Goal: Task Accomplishment & Management: Manage account settings

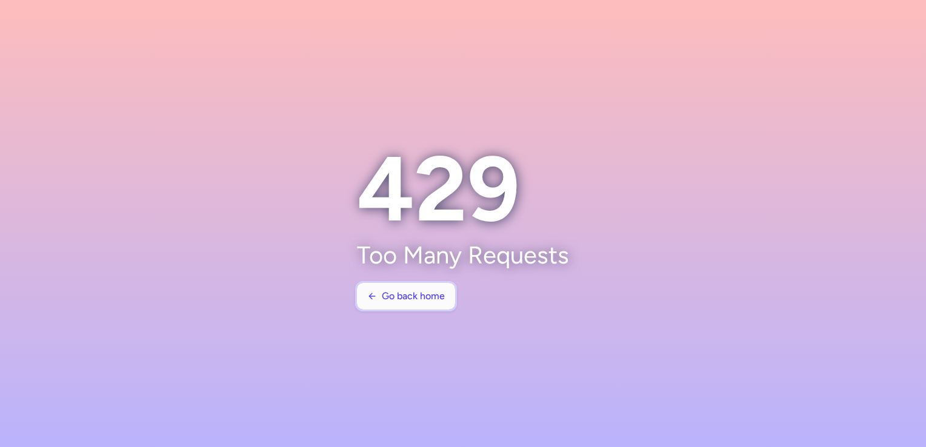
click at [379, 304] on button "Go back home" at bounding box center [406, 296] width 98 height 27
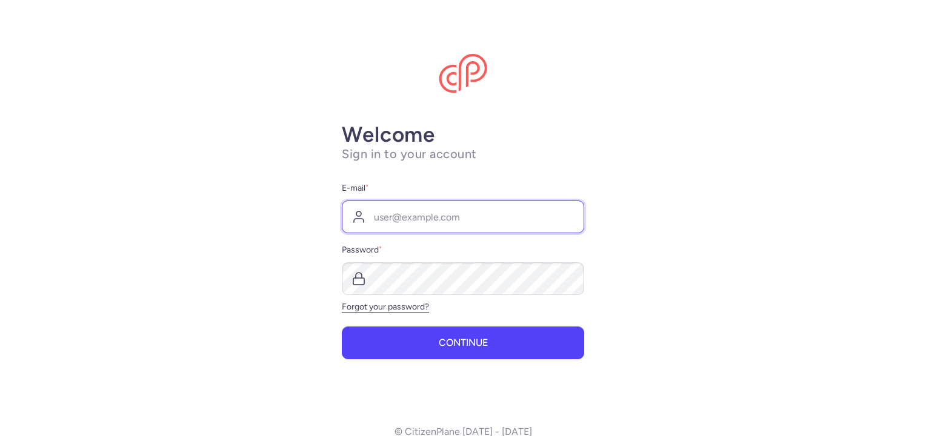
type input "[EMAIL_ADDRESS][DOMAIN_NAME]"
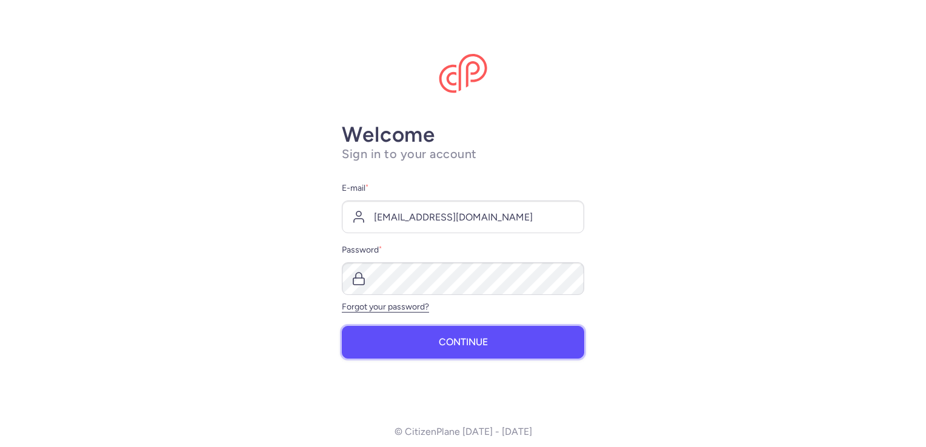
click at [390, 330] on button "Continue" at bounding box center [463, 342] width 242 height 33
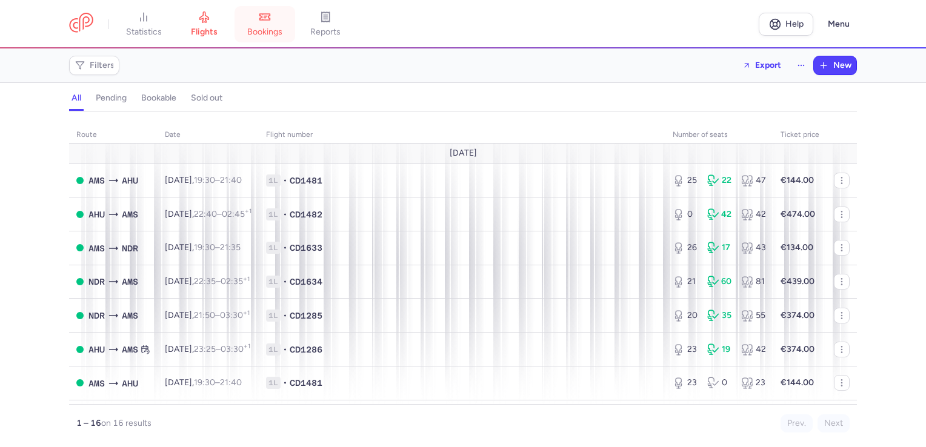
click at [253, 28] on span "bookings" at bounding box center [264, 32] width 35 height 11
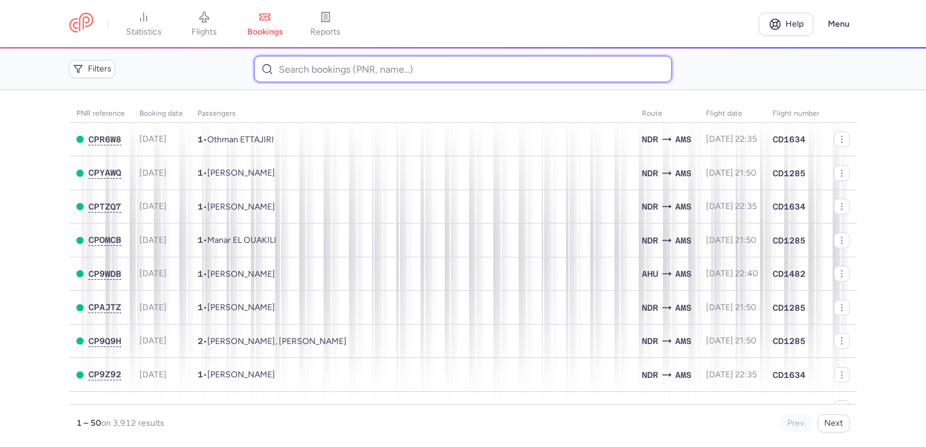
click at [310, 72] on input at bounding box center [462, 69] width 417 height 27
paste input "CPGKW8"
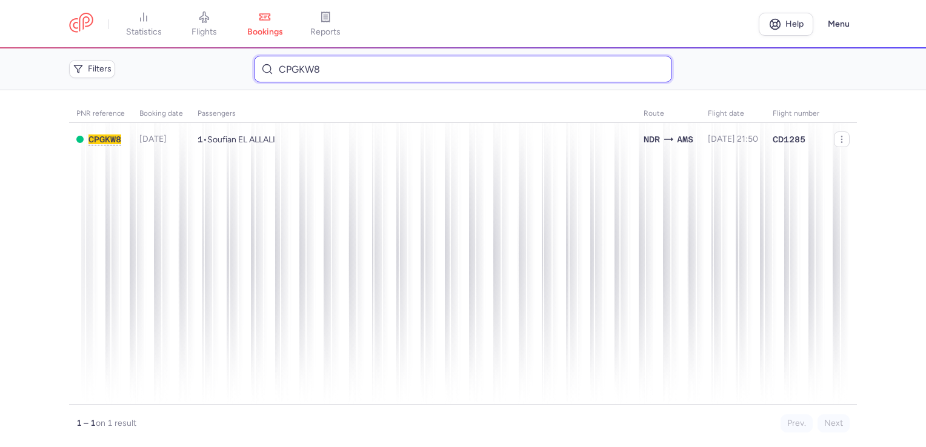
type input "CPGKW8"
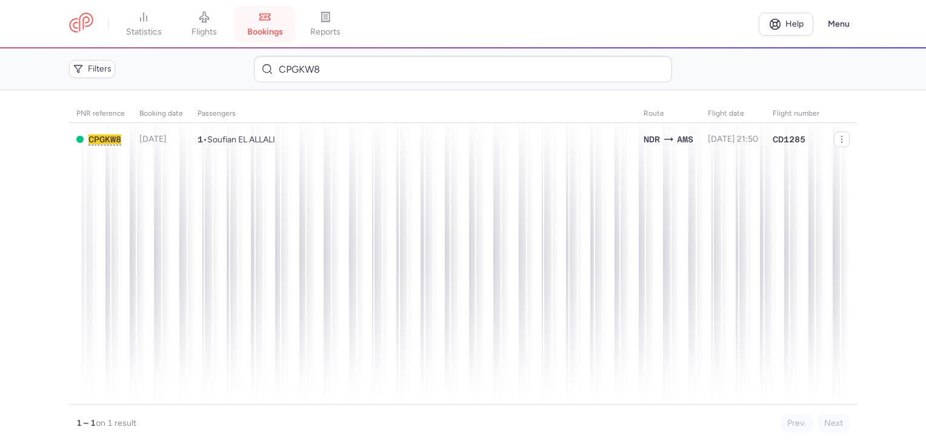
click at [250, 23] on link "bookings" at bounding box center [264, 24] width 61 height 27
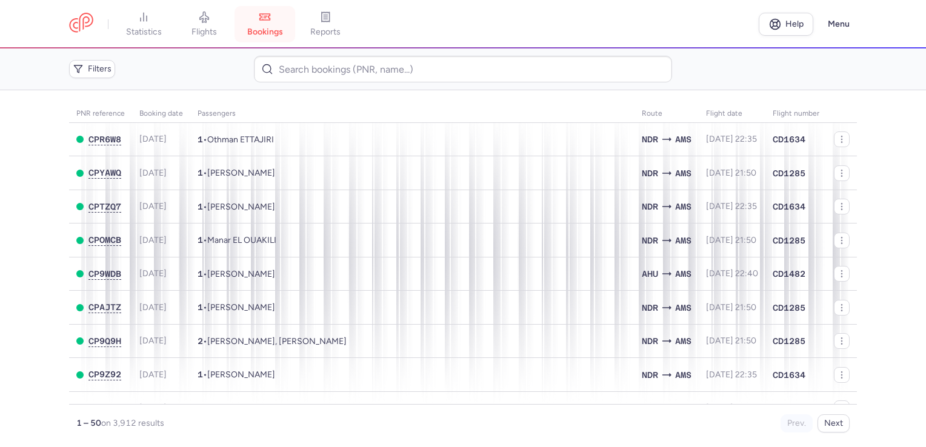
click at [250, 23] on link "bookings" at bounding box center [264, 24] width 61 height 27
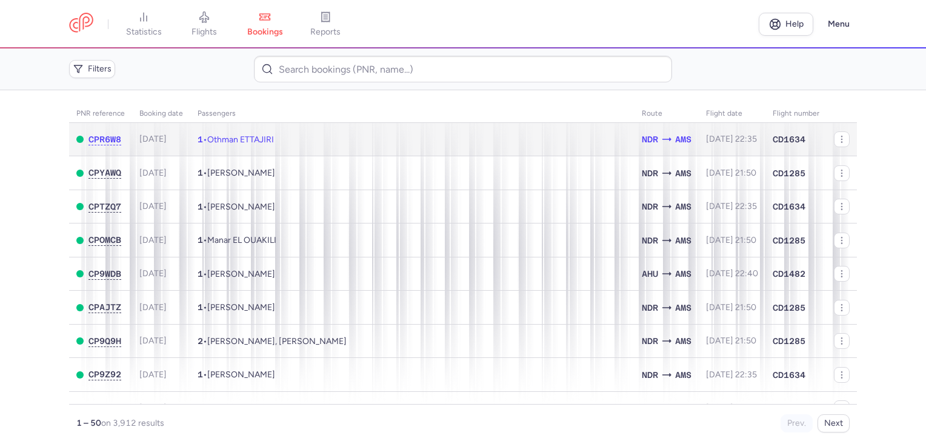
click at [227, 136] on span "Othman ETTAJIRI" at bounding box center [240, 140] width 67 height 10
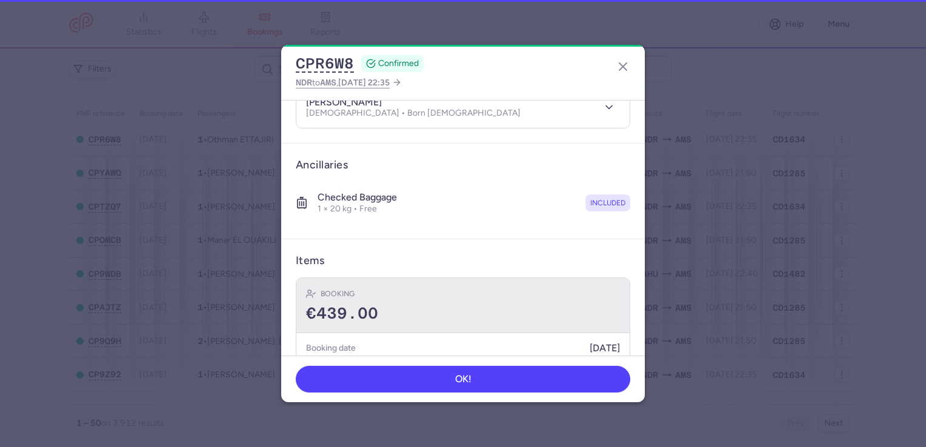
scroll to position [193, 0]
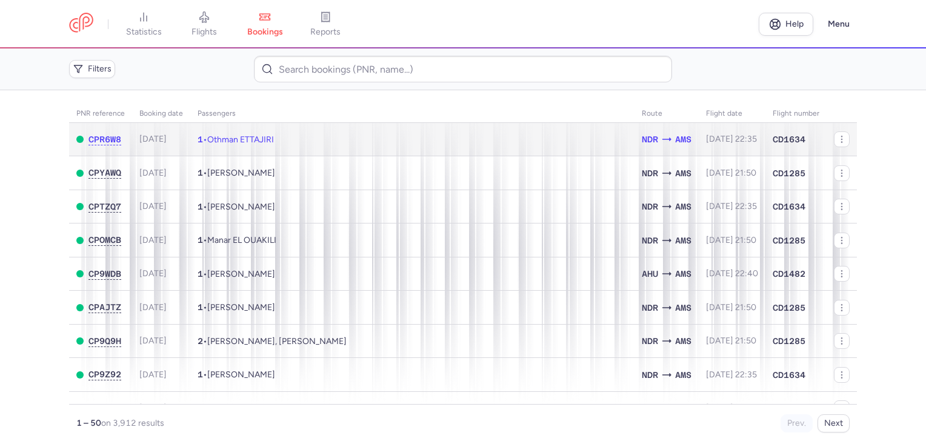
click at [305, 139] on td "1 • Othman ETTAJIRI" at bounding box center [412, 139] width 444 height 33
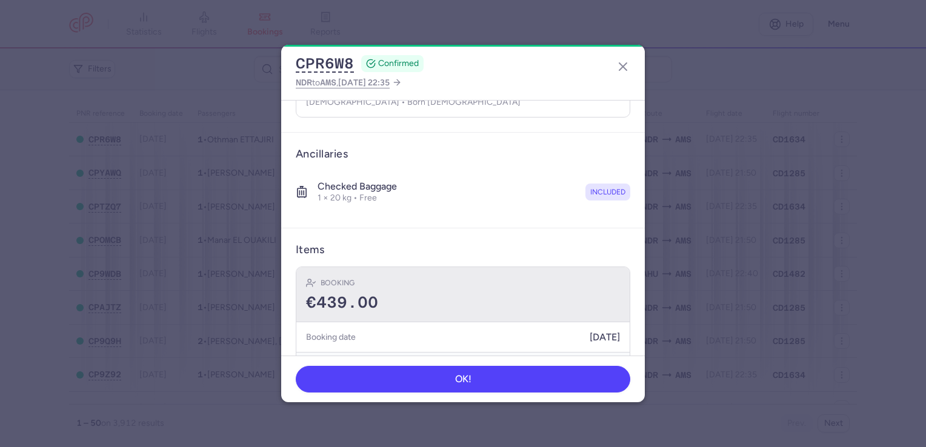
scroll to position [193, 0]
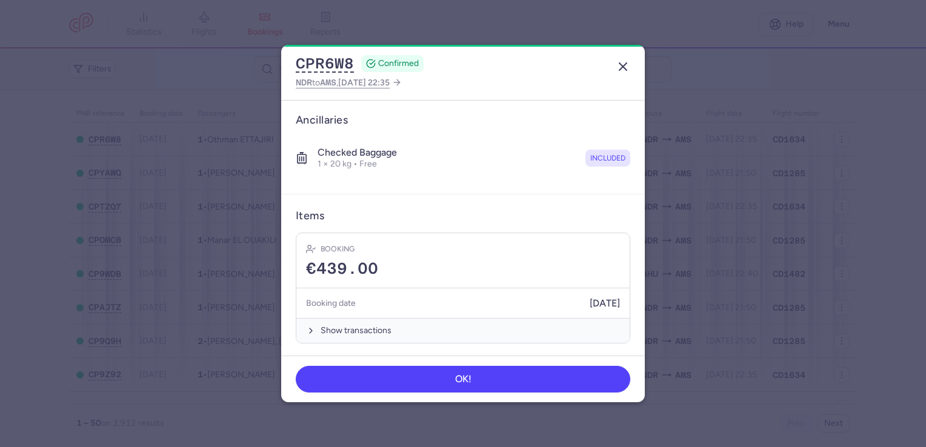
click at [620, 75] on button "button" at bounding box center [622, 66] width 19 height 19
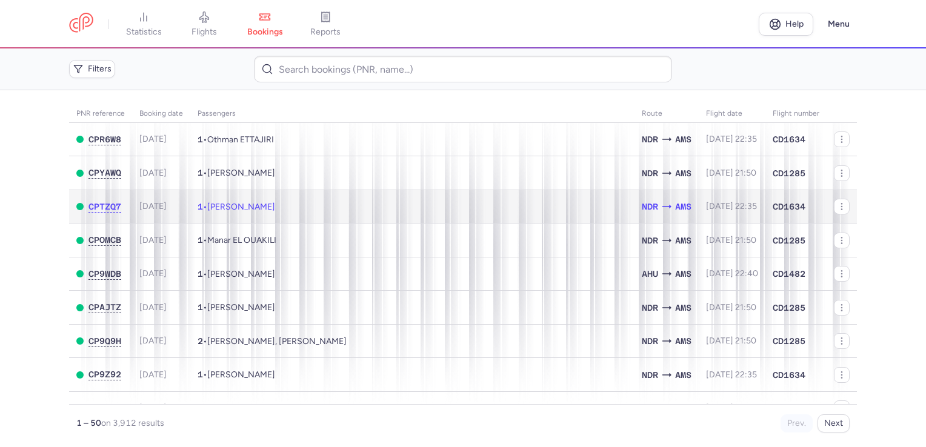
click at [586, 212] on td "1 • [PERSON_NAME]" at bounding box center [412, 207] width 444 height 34
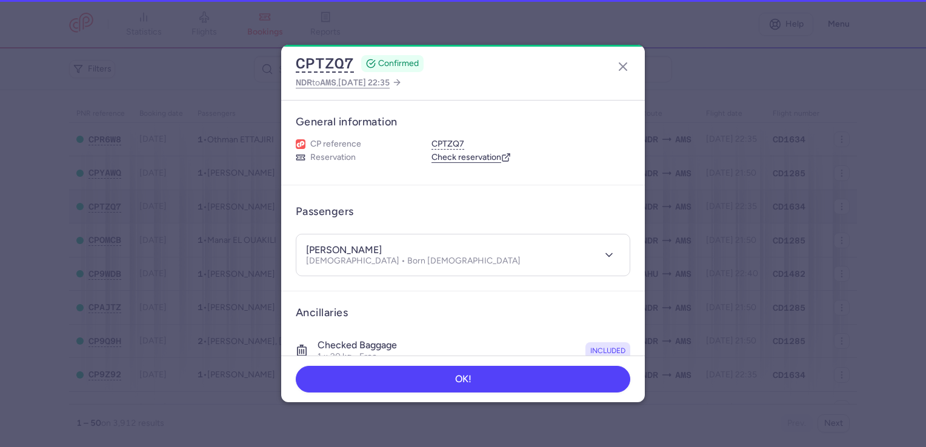
scroll to position [193, 0]
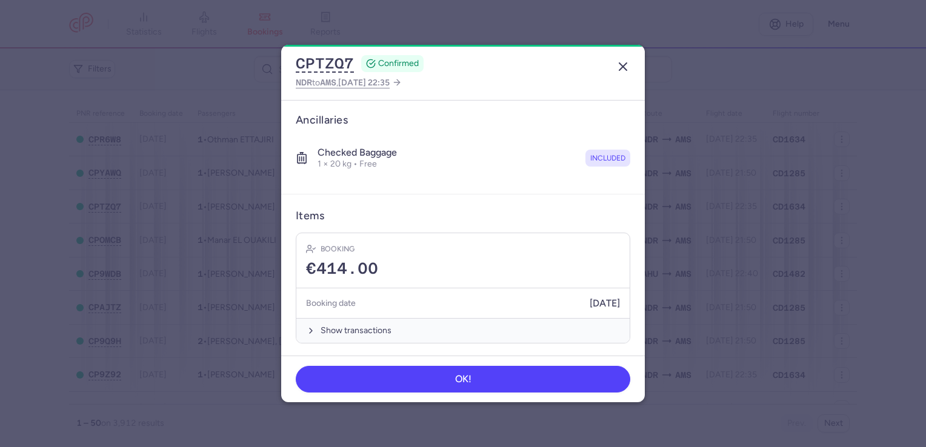
click at [625, 75] on button "button" at bounding box center [622, 66] width 19 height 19
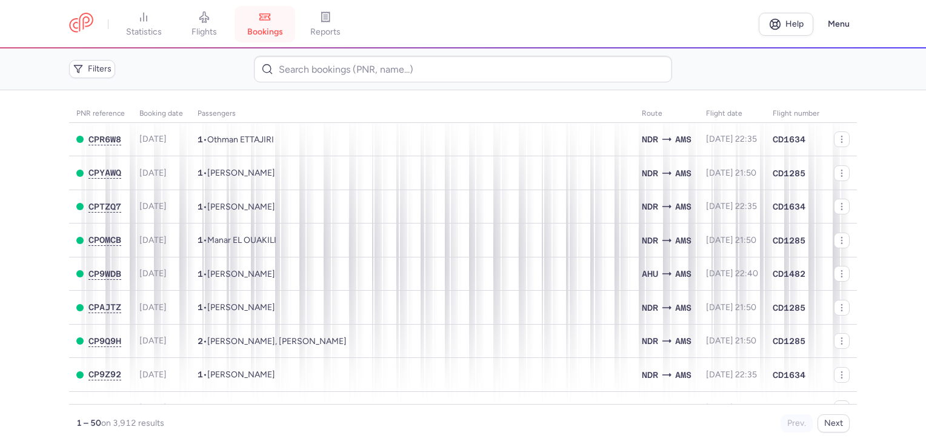
click at [286, 12] on link "bookings" at bounding box center [264, 24] width 61 height 27
click at [224, 30] on link "flights" at bounding box center [204, 24] width 61 height 27
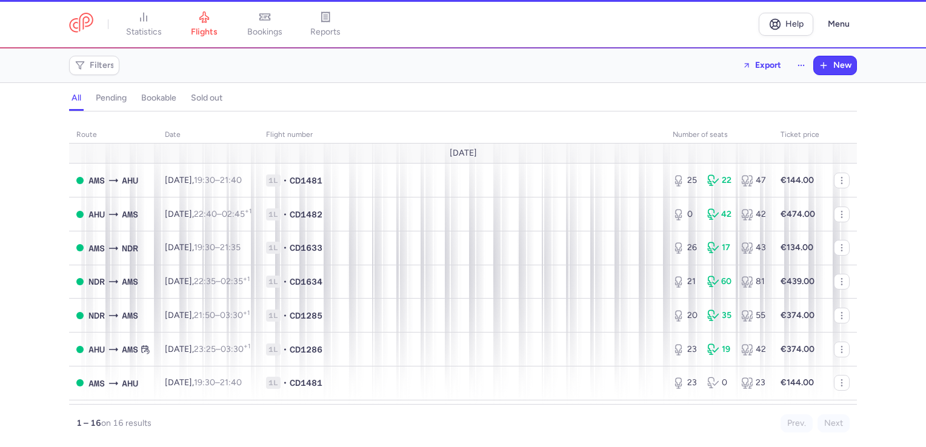
click at [276, 32] on span "bookings" at bounding box center [264, 32] width 35 height 11
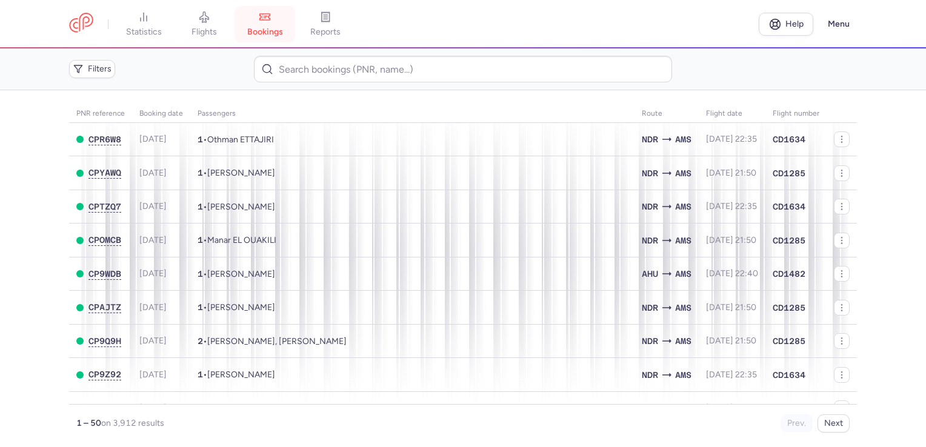
click at [264, 31] on span "bookings" at bounding box center [265, 32] width 36 height 11
drag, startPoint x: 321, startPoint y: 29, endPoint x: 311, endPoint y: 28, distance: 9.7
click at [322, 28] on span "reports" at bounding box center [325, 32] width 30 height 11
click at [283, 30] on span "bookings" at bounding box center [265, 32] width 36 height 11
click at [283, 29] on span "bookings" at bounding box center [265, 32] width 36 height 11
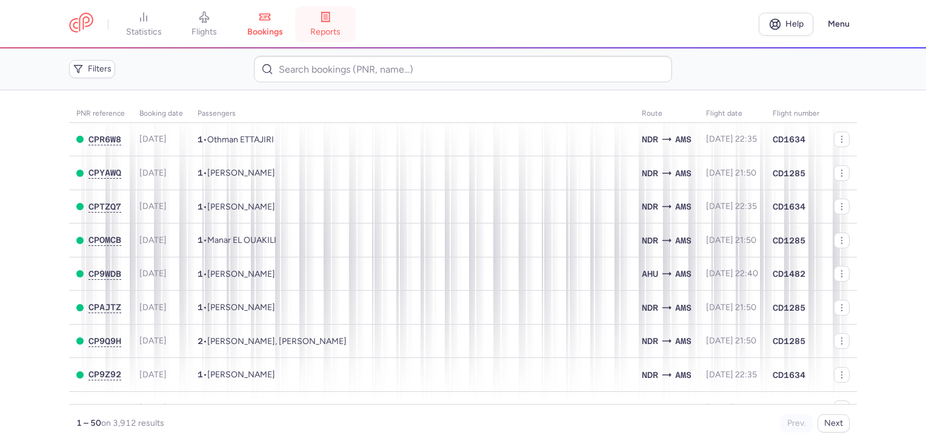
click at [341, 32] on span "reports" at bounding box center [325, 32] width 30 height 11
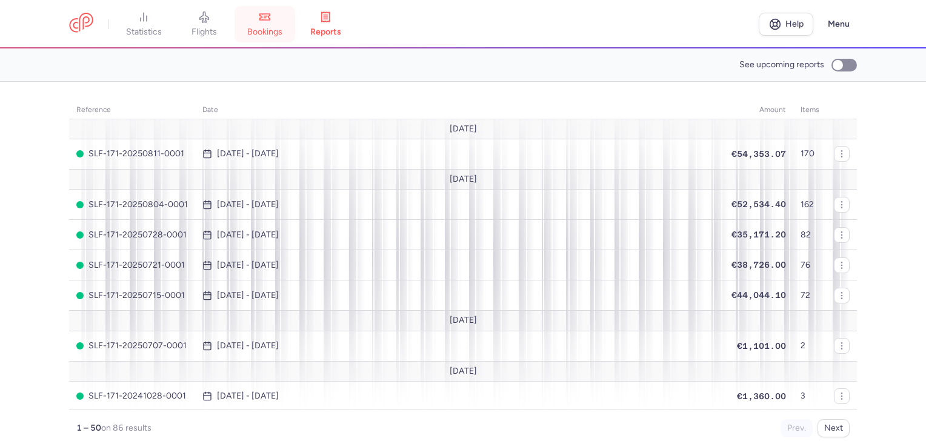
click at [282, 30] on span "bookings" at bounding box center [264, 32] width 35 height 11
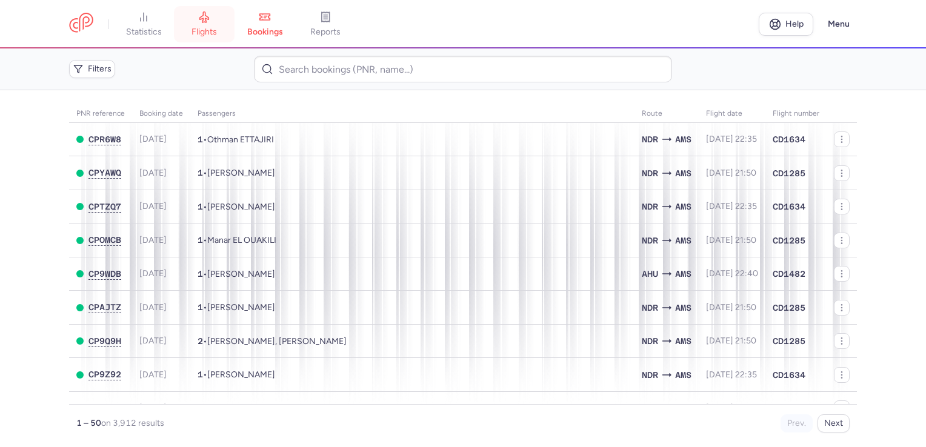
click at [228, 12] on link "flights" at bounding box center [204, 24] width 61 height 27
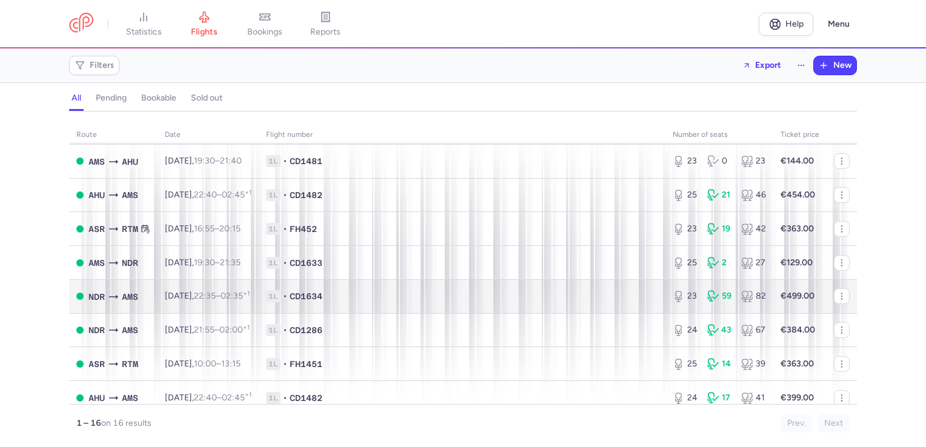
scroll to position [225, 0]
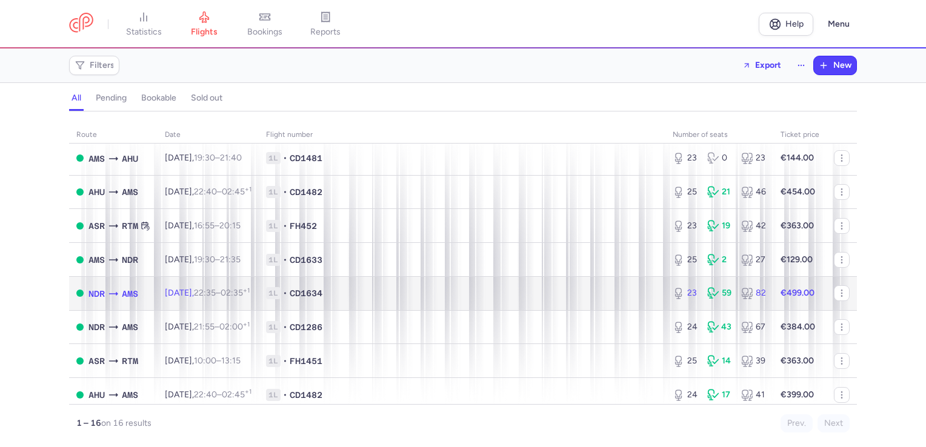
click at [476, 299] on span "1L • CD1634" at bounding box center [462, 293] width 392 height 12
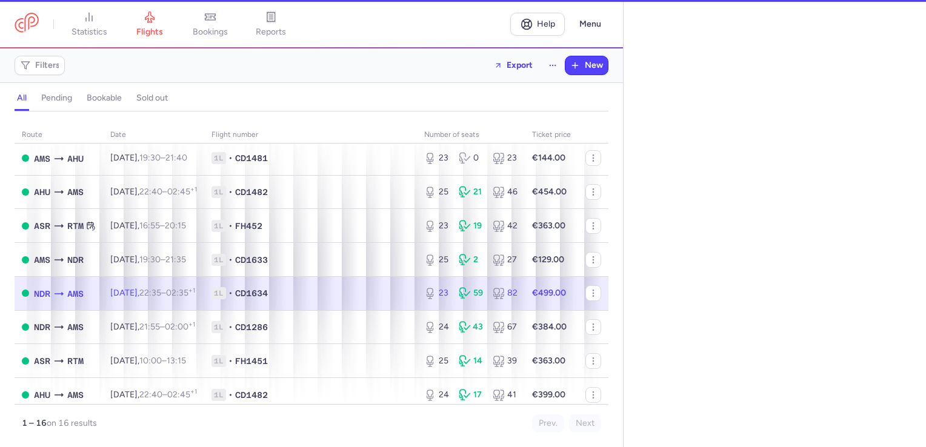
select select "days"
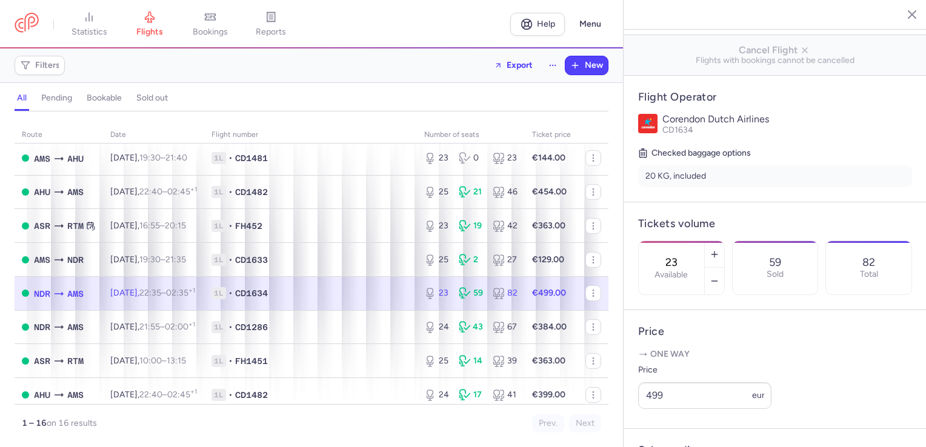
scroll to position [364, 0]
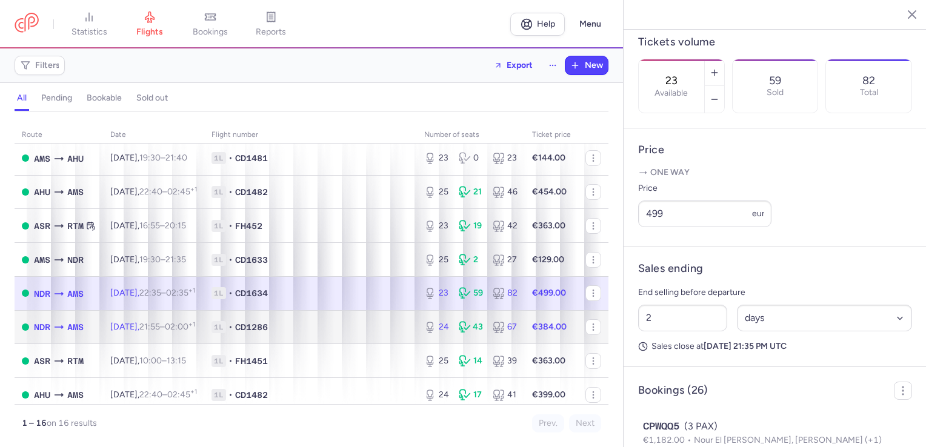
click at [335, 333] on span "1L • CD1286" at bounding box center [310, 327] width 198 height 12
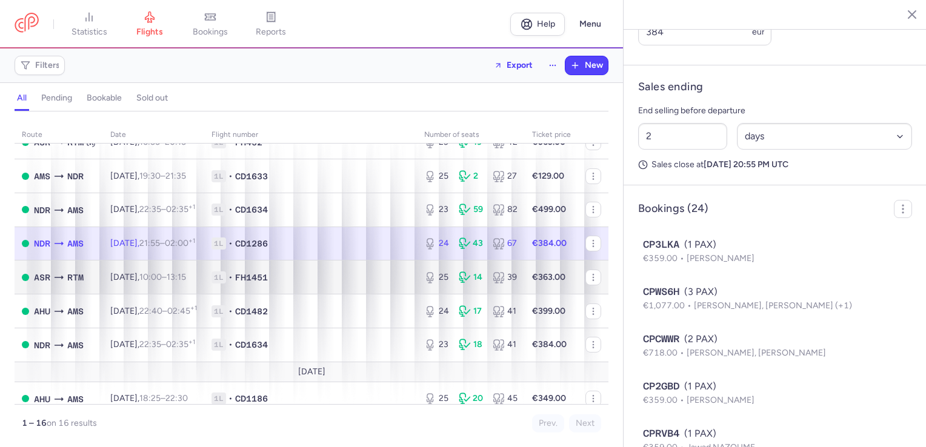
scroll to position [331, 0]
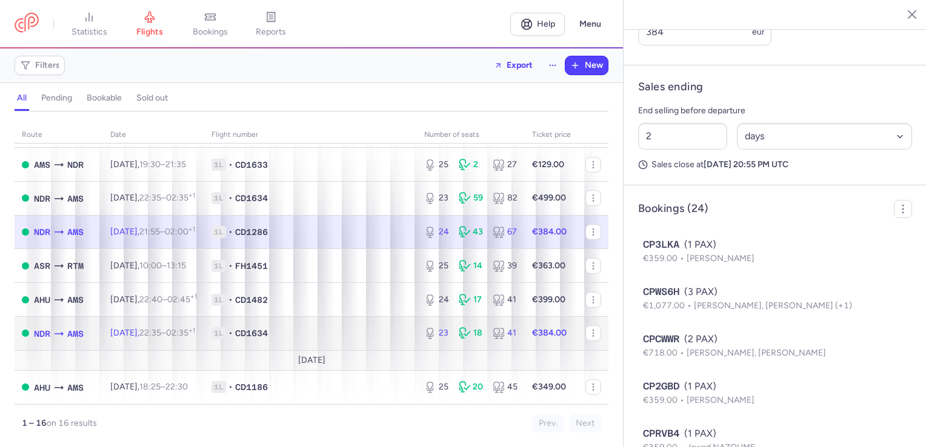
click at [399, 338] on span "1L • CD1634" at bounding box center [310, 333] width 198 height 12
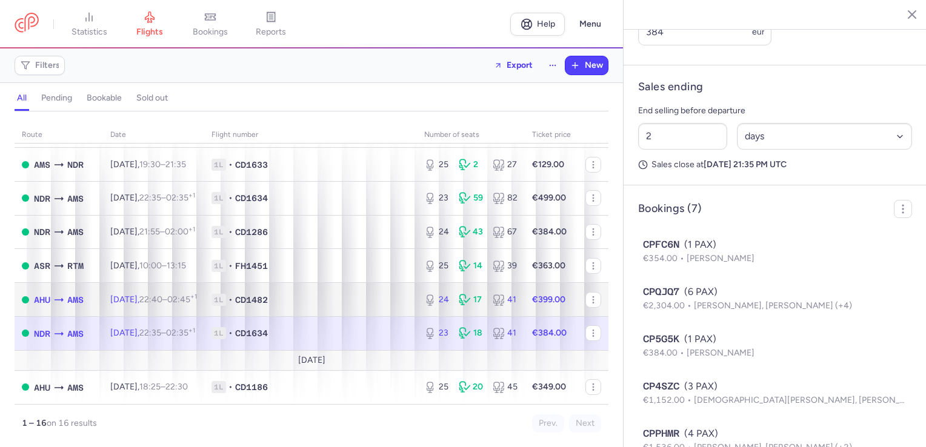
click at [437, 298] on div "24" at bounding box center [436, 300] width 25 height 12
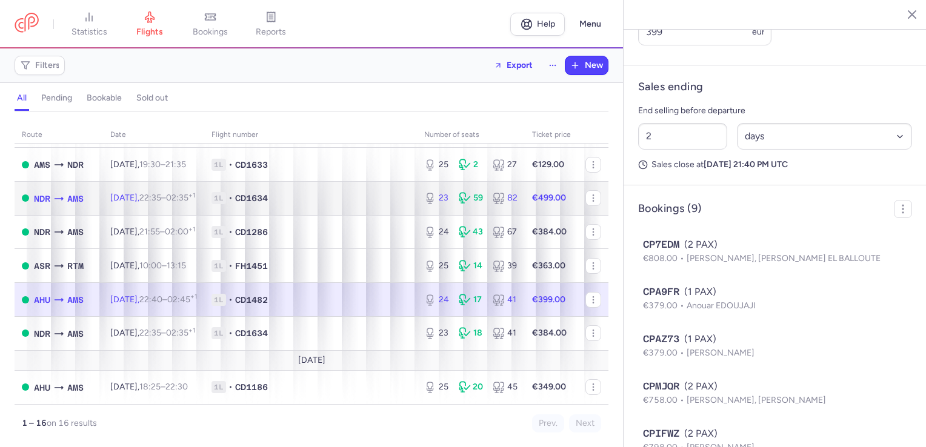
click at [368, 202] on td "1L • CD1634" at bounding box center [310, 198] width 213 height 34
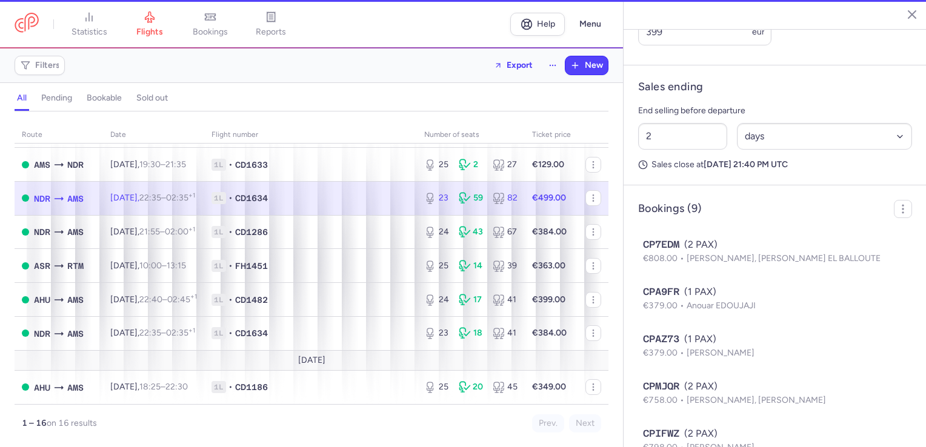
type input "23"
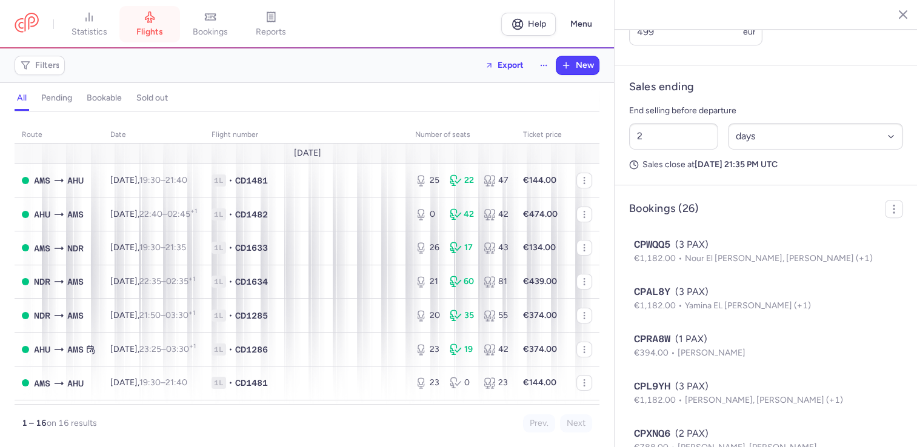
click at [171, 35] on link "flights" at bounding box center [149, 24] width 61 height 27
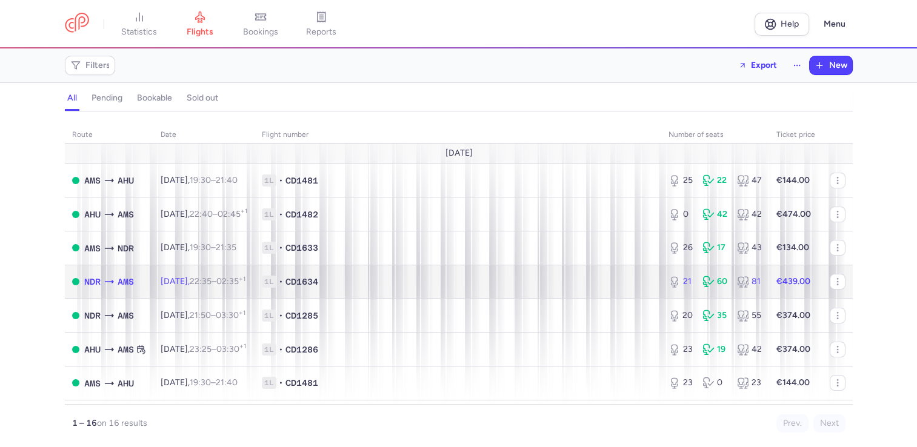
click at [504, 275] on td "1L • CD1634" at bounding box center [457, 282] width 407 height 34
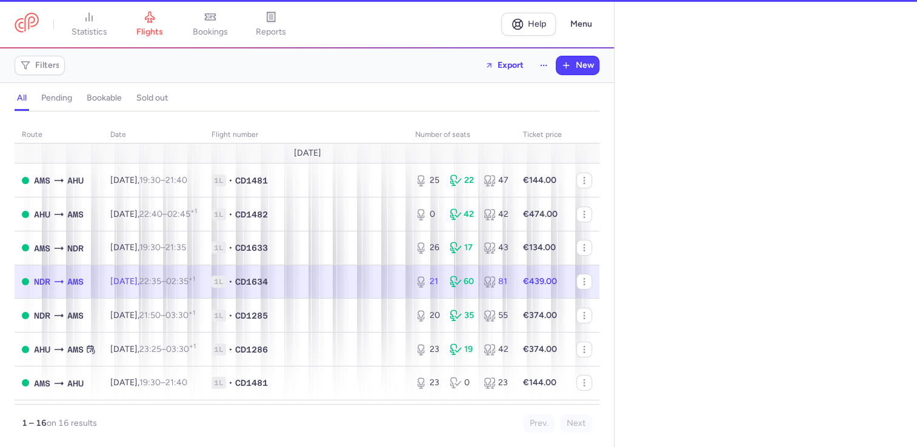
select select "hours"
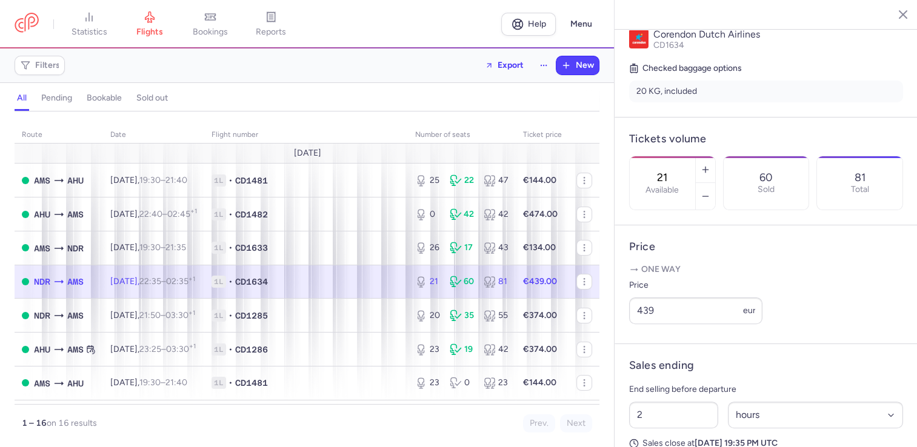
scroll to position [364, 0]
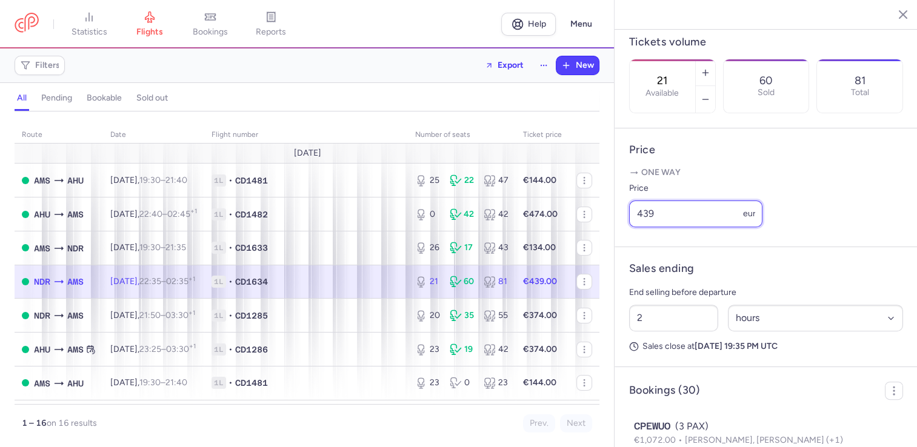
drag, startPoint x: 579, startPoint y: 267, endPoint x: 572, endPoint y: 267, distance: 6.7
click at [572, 267] on div "statistics flights bookings reports Help Menu Filters Export New all pending bo…" at bounding box center [458, 223] width 917 height 447
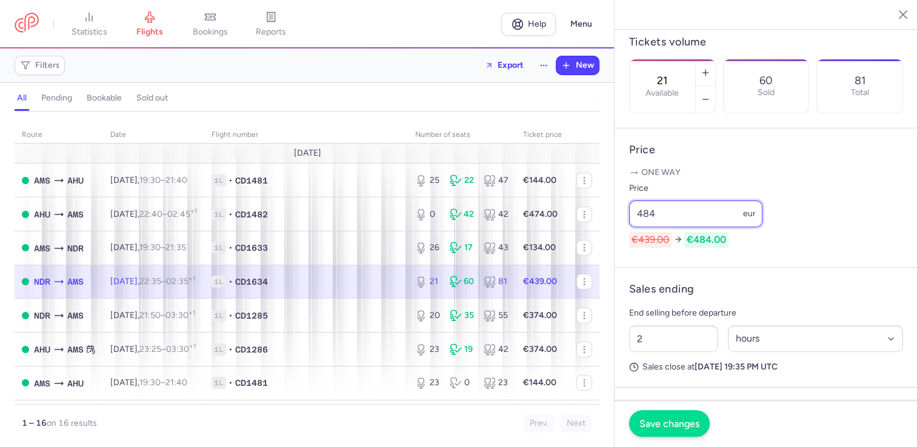
type input "484"
click at [671, 419] on span "Save changes" at bounding box center [669, 423] width 60 height 11
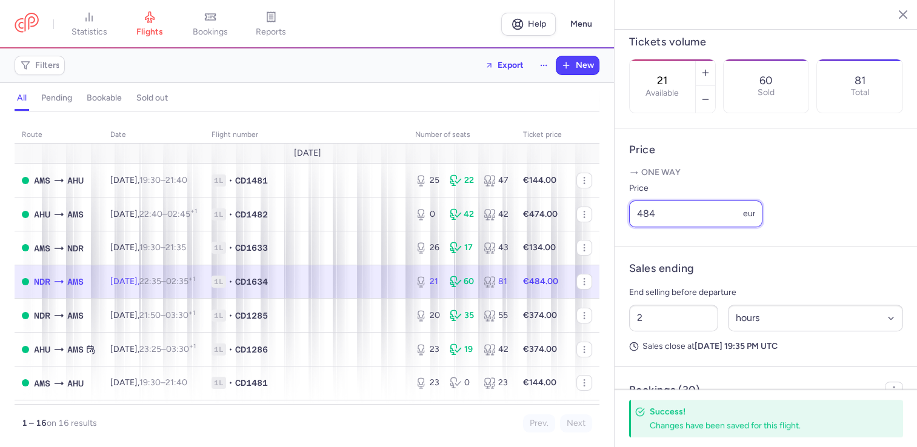
click at [664, 227] on input "484" at bounding box center [695, 214] width 133 height 27
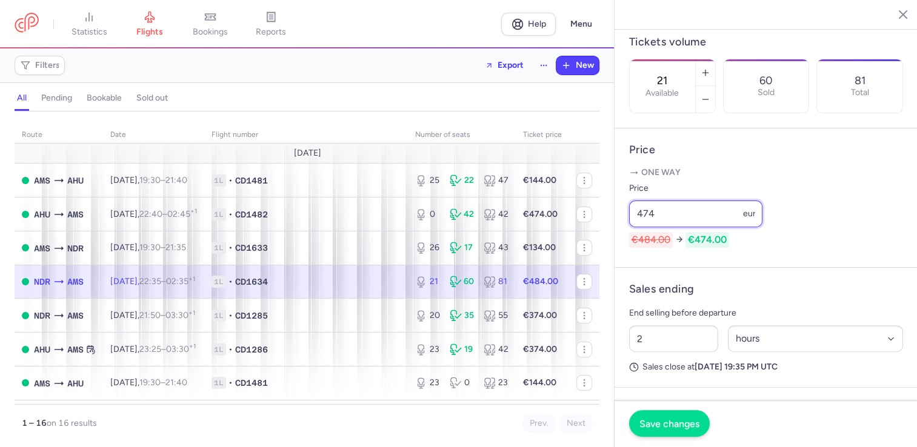
type input "474"
click at [662, 423] on span "Save changes" at bounding box center [669, 423] width 60 height 11
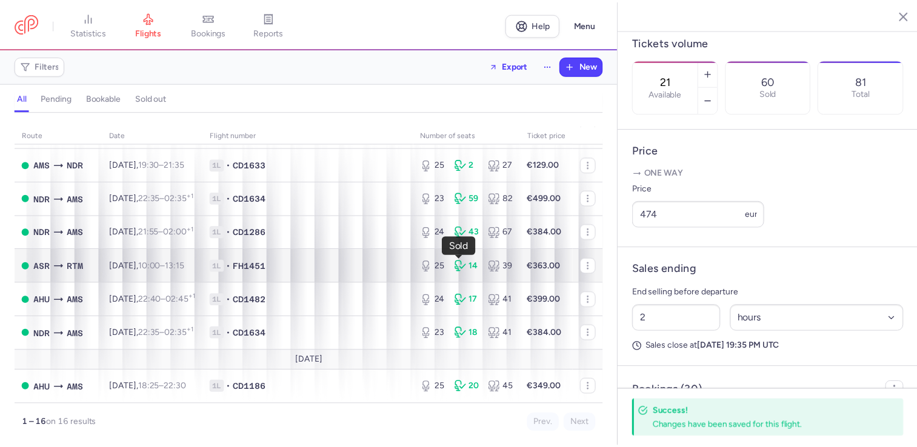
scroll to position [0, 0]
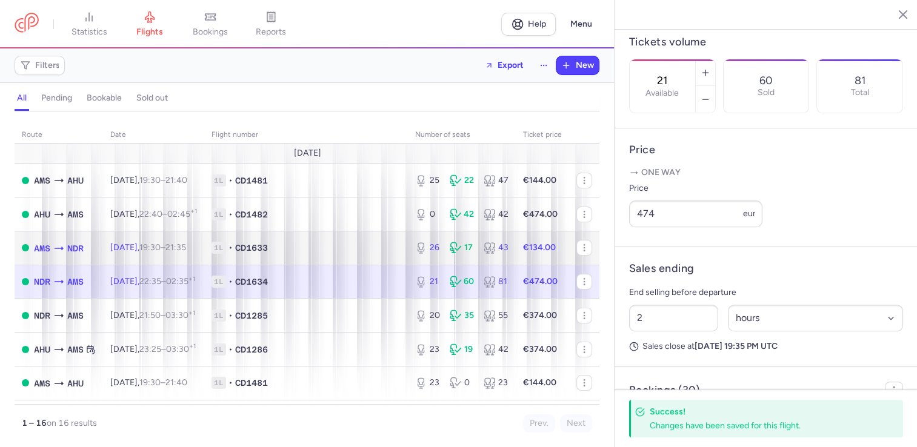
click at [436, 258] on div "26 17 43" at bounding box center [461, 248] width 103 height 22
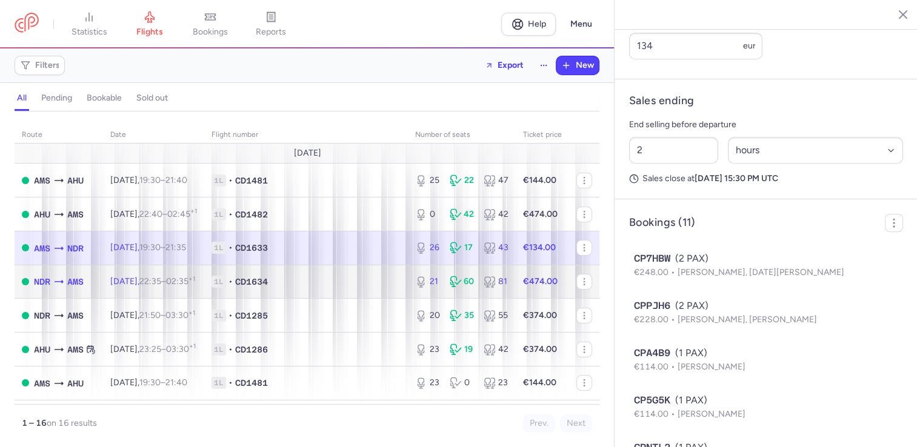
click at [458, 279] on div "60" at bounding box center [462, 282] width 25 height 12
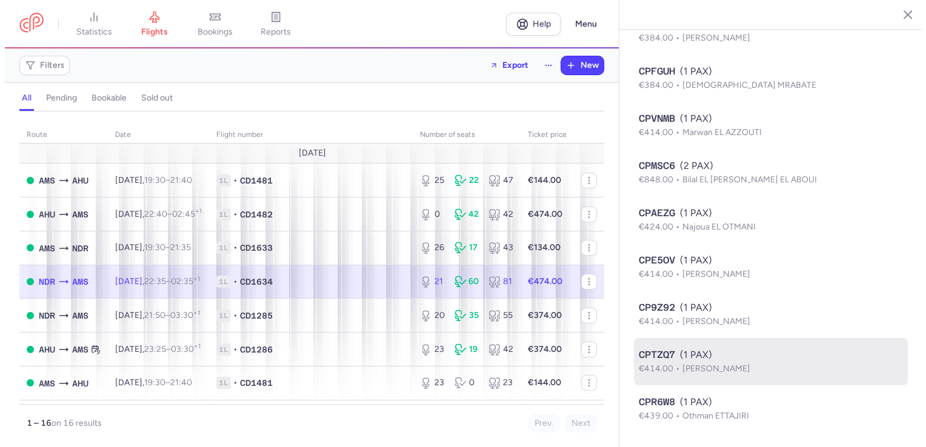
scroll to position [300, 0]
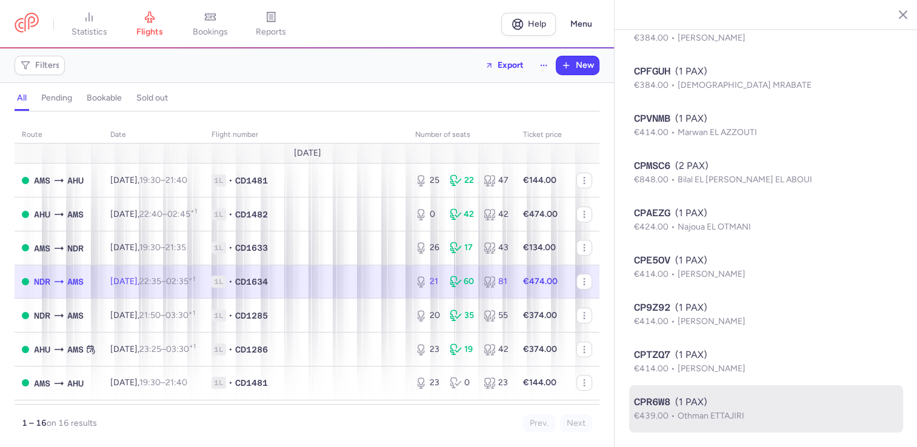
click at [723, 401] on div "CPR6W8 (1 PAX)" at bounding box center [766, 402] width 264 height 15
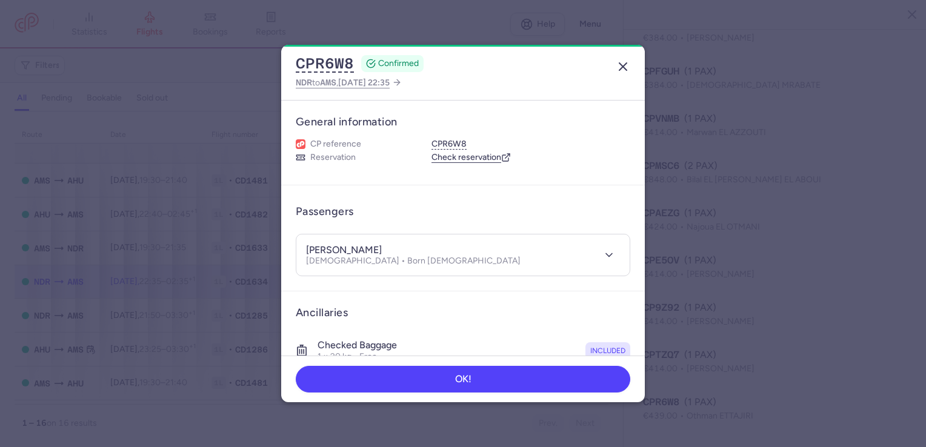
click at [618, 62] on icon "button" at bounding box center [623, 66] width 15 height 15
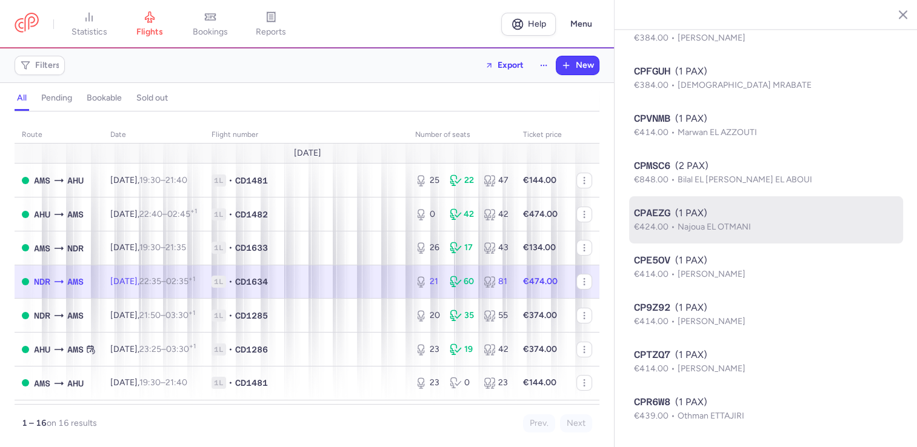
click at [662, 233] on p "€424.00 Najoua EL OTMANI" at bounding box center [766, 227] width 264 height 13
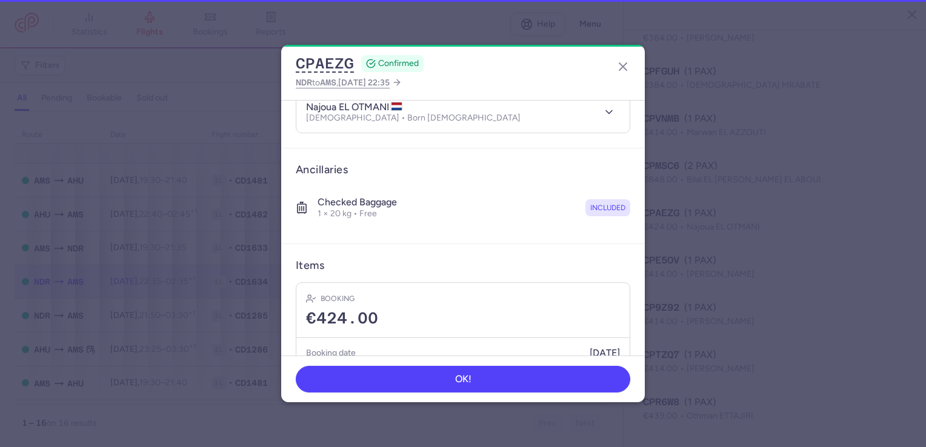
scroll to position [193, 0]
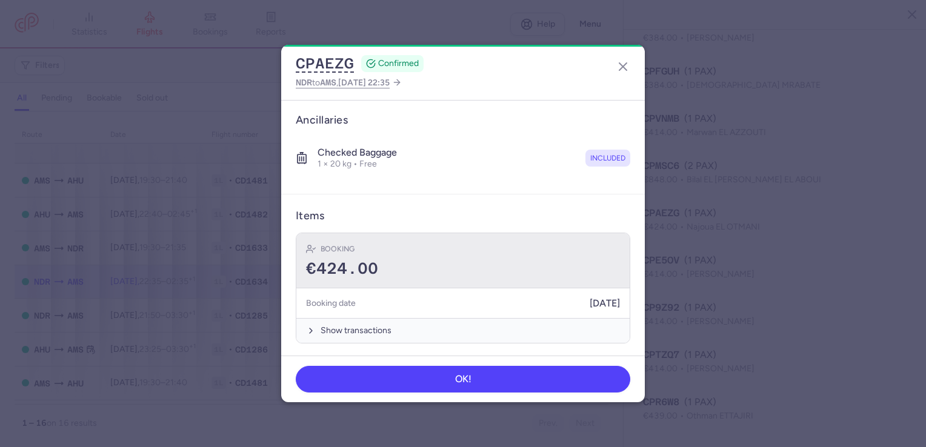
click at [543, 249] on div "Booking" at bounding box center [463, 249] width 314 height 12
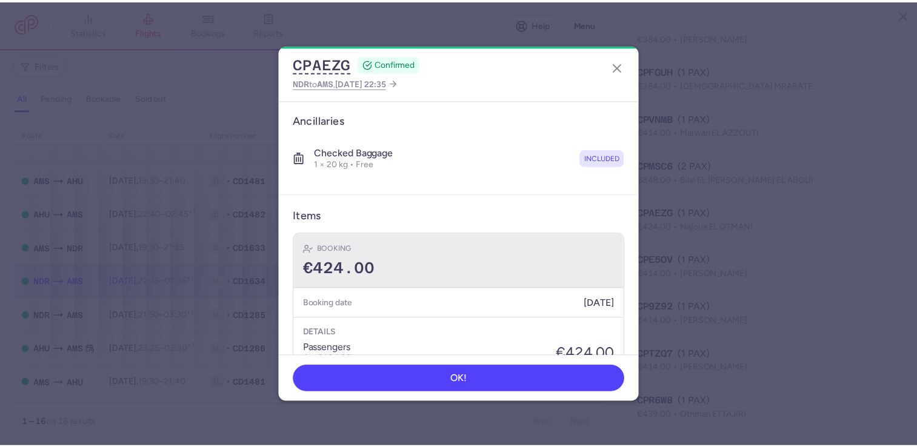
scroll to position [378, 0]
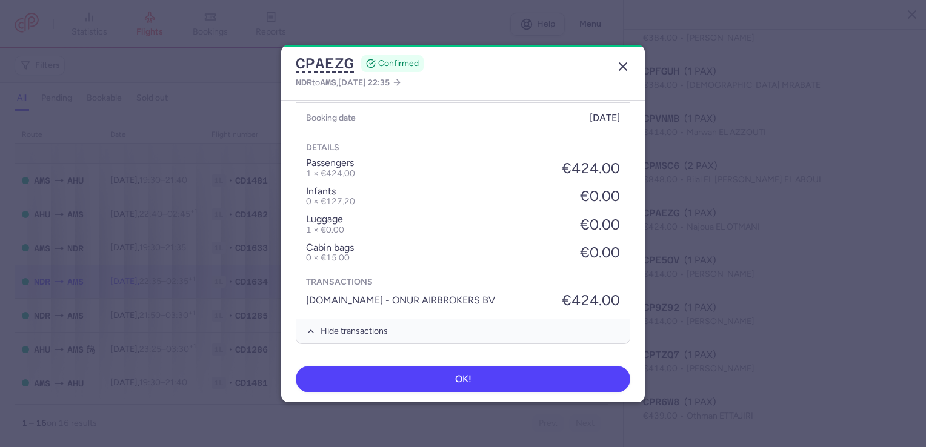
click at [618, 70] on icon "button" at bounding box center [623, 66] width 15 height 15
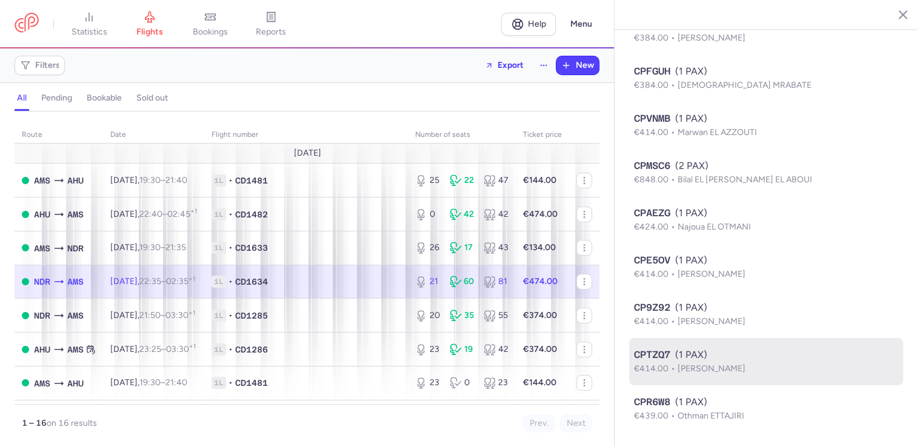
scroll to position [659, 0]
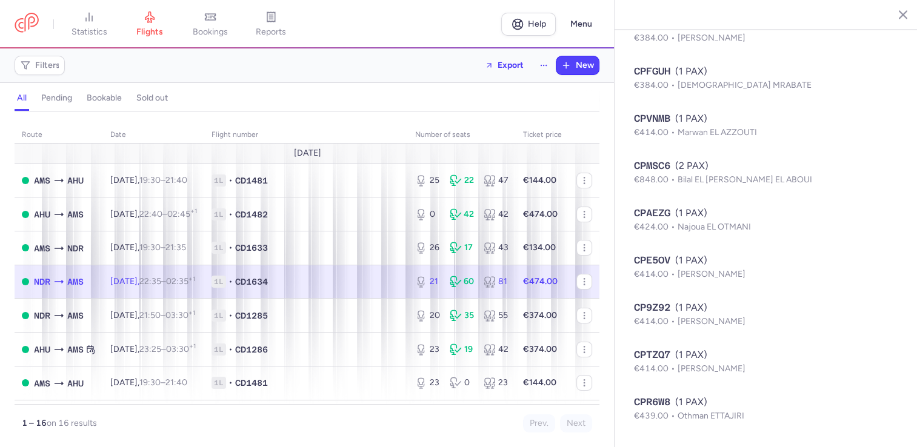
click at [444, 293] on div "21 60 81" at bounding box center [461, 282] width 103 height 22
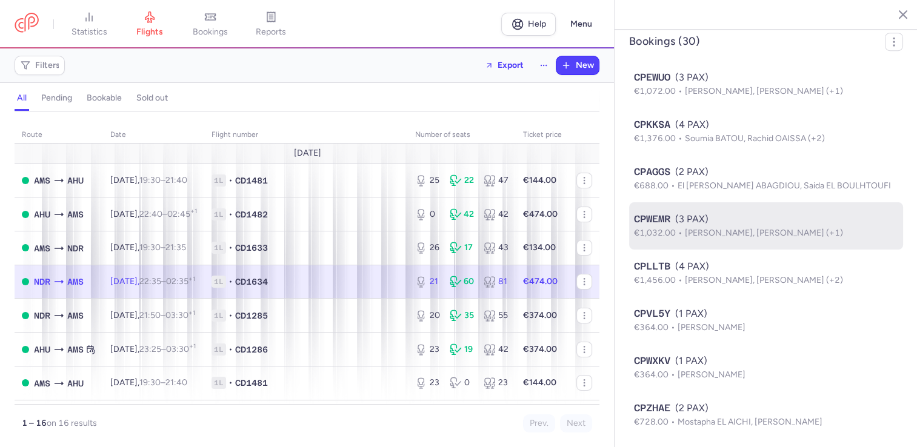
scroll to position [349, 0]
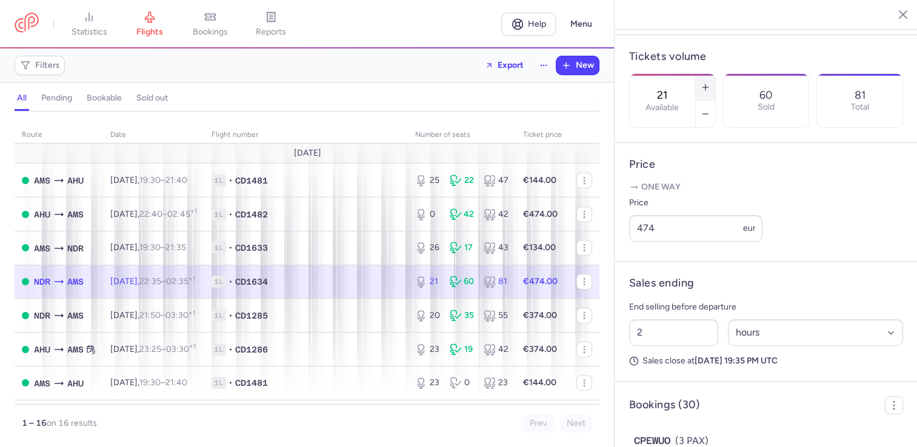
click at [710, 82] on icon "button" at bounding box center [705, 87] width 10 height 10
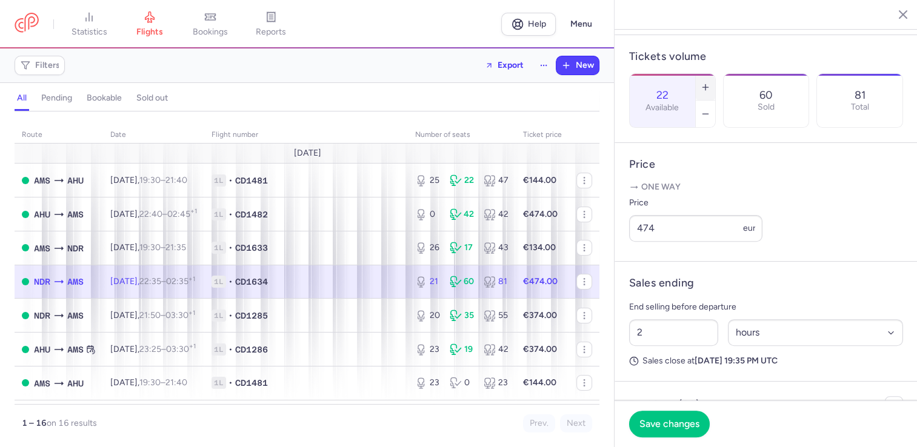
click at [710, 82] on icon "button" at bounding box center [705, 87] width 10 height 10
click at [654, 423] on span "Save changes" at bounding box center [669, 423] width 60 height 11
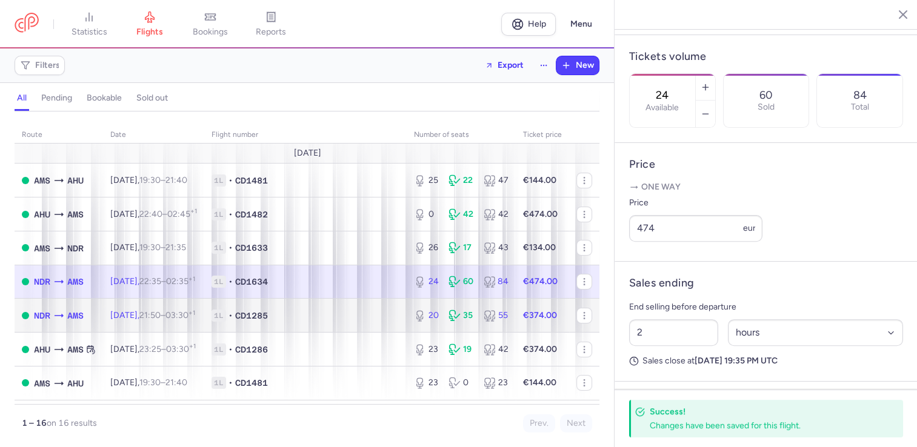
click at [457, 331] on td "20 35 55" at bounding box center [461, 316] width 109 height 34
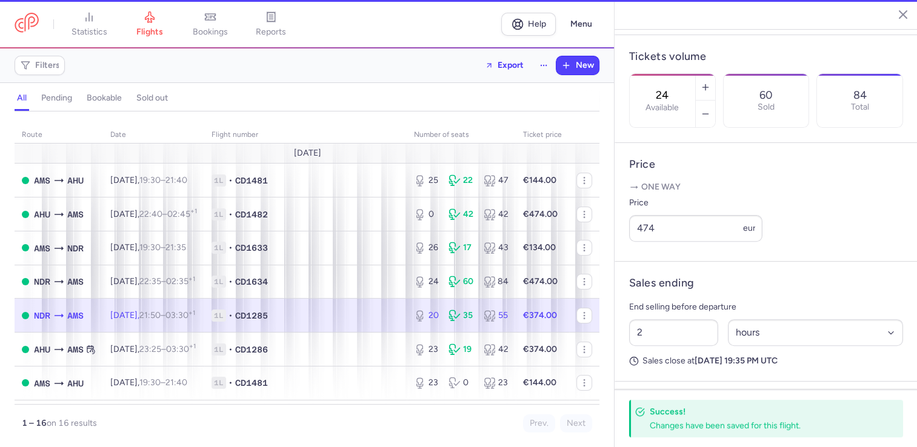
type input "20"
select select "days"
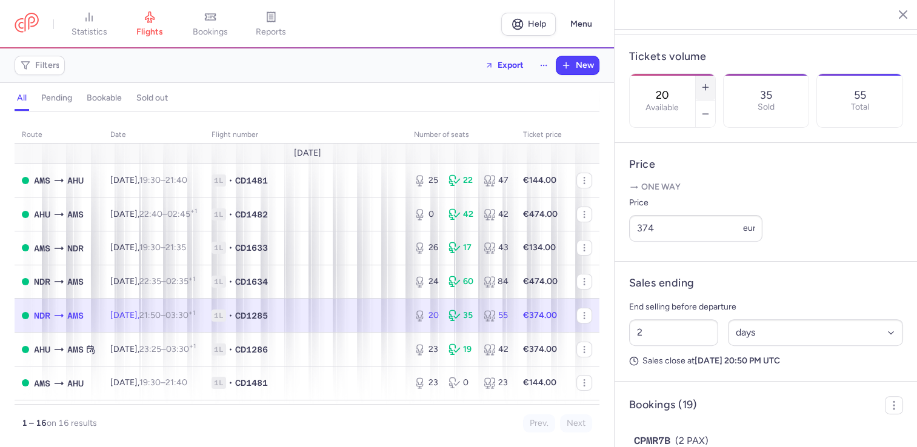
click at [710, 82] on icon "button" at bounding box center [705, 87] width 10 height 10
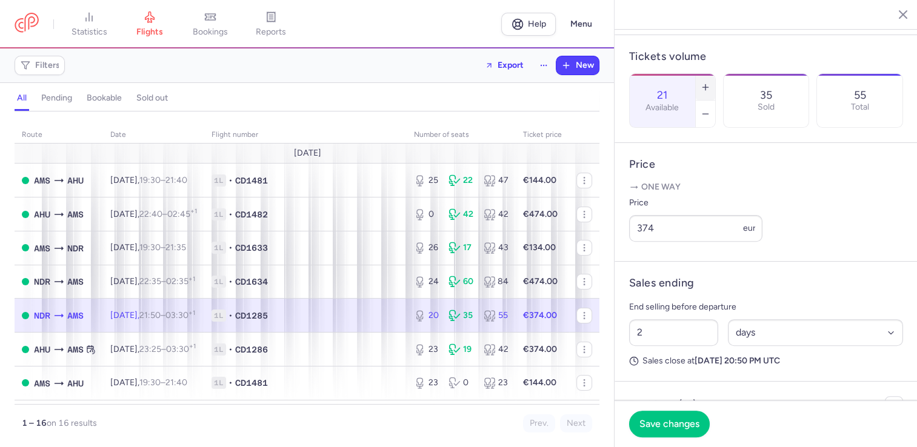
click at [710, 82] on icon "button" at bounding box center [705, 87] width 10 height 10
click at [657, 436] on button "Save changes" at bounding box center [669, 423] width 81 height 27
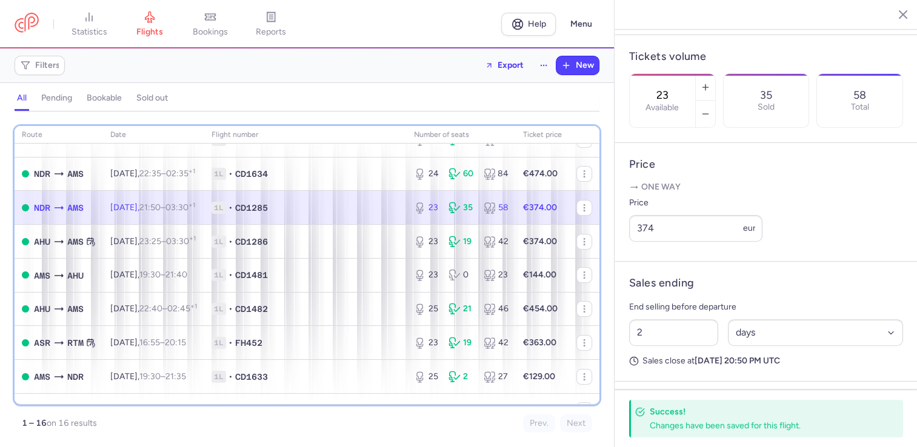
scroll to position [103, 0]
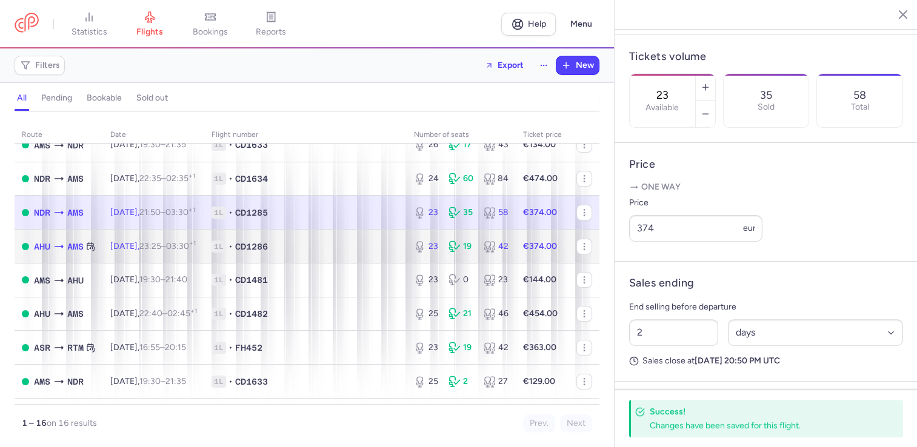
click at [386, 244] on span "1L • CD1286" at bounding box center [305, 247] width 188 height 12
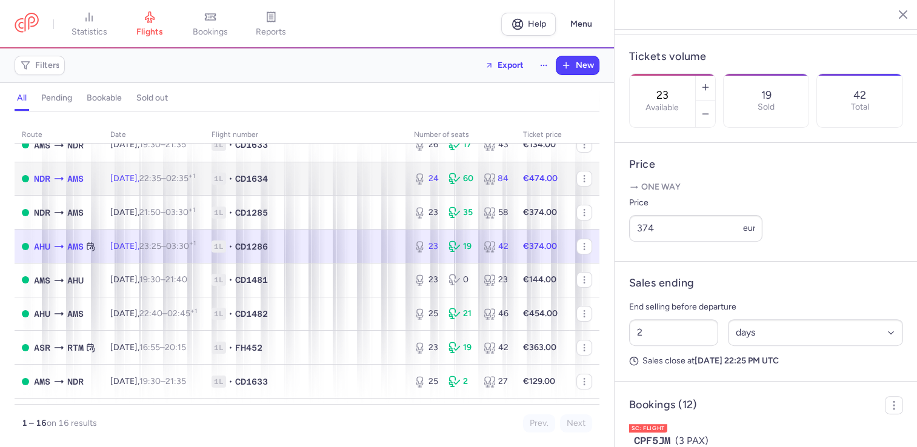
drag, startPoint x: 395, startPoint y: 191, endPoint x: 420, endPoint y: 191, distance: 24.8
click at [395, 191] on td "1L • CD1634" at bounding box center [305, 179] width 202 height 34
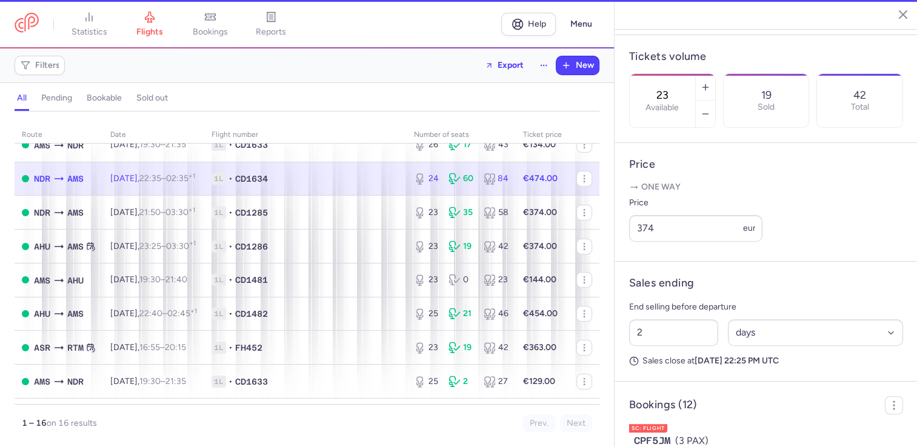
type input "24"
select select "hours"
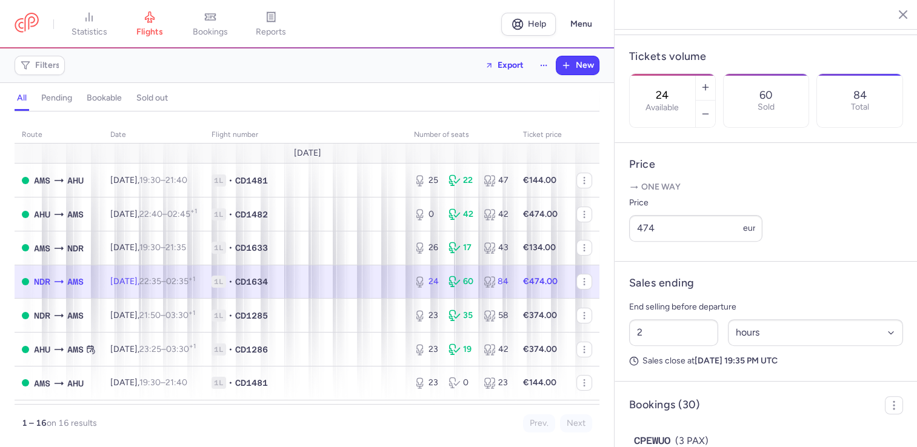
click at [230, 42] on header "statistics flights bookings reports Help Menu" at bounding box center [307, 24] width 614 height 48
click at [230, 38] on link "bookings" at bounding box center [210, 24] width 61 height 27
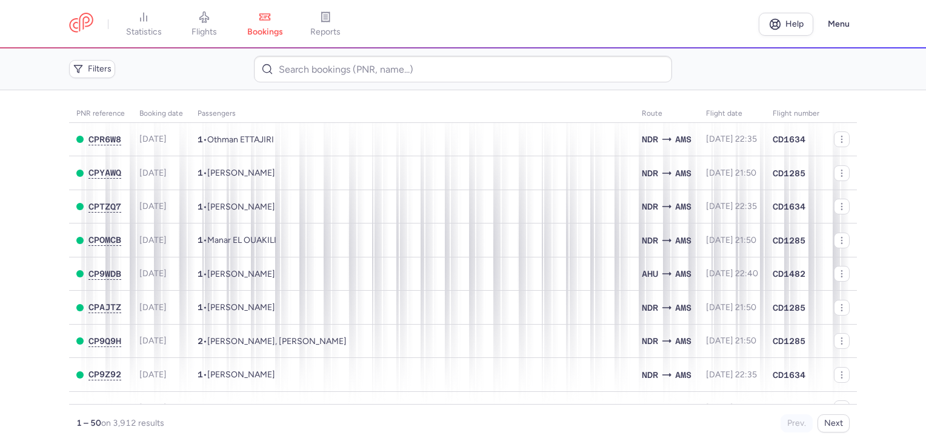
click at [230, 38] on link "flights" at bounding box center [204, 24] width 61 height 27
